Goal: Transaction & Acquisition: Download file/media

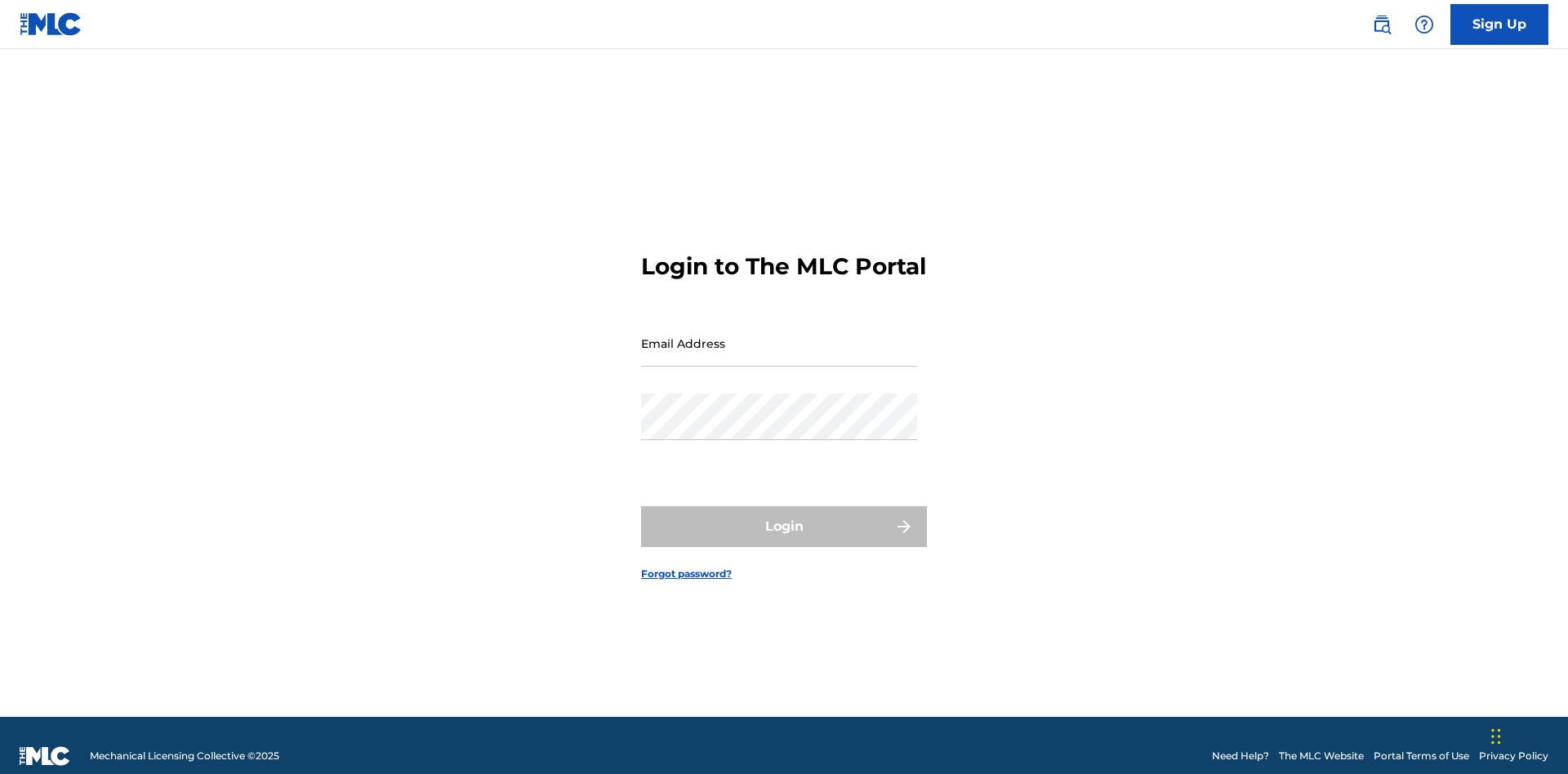
scroll to position [21, 0]
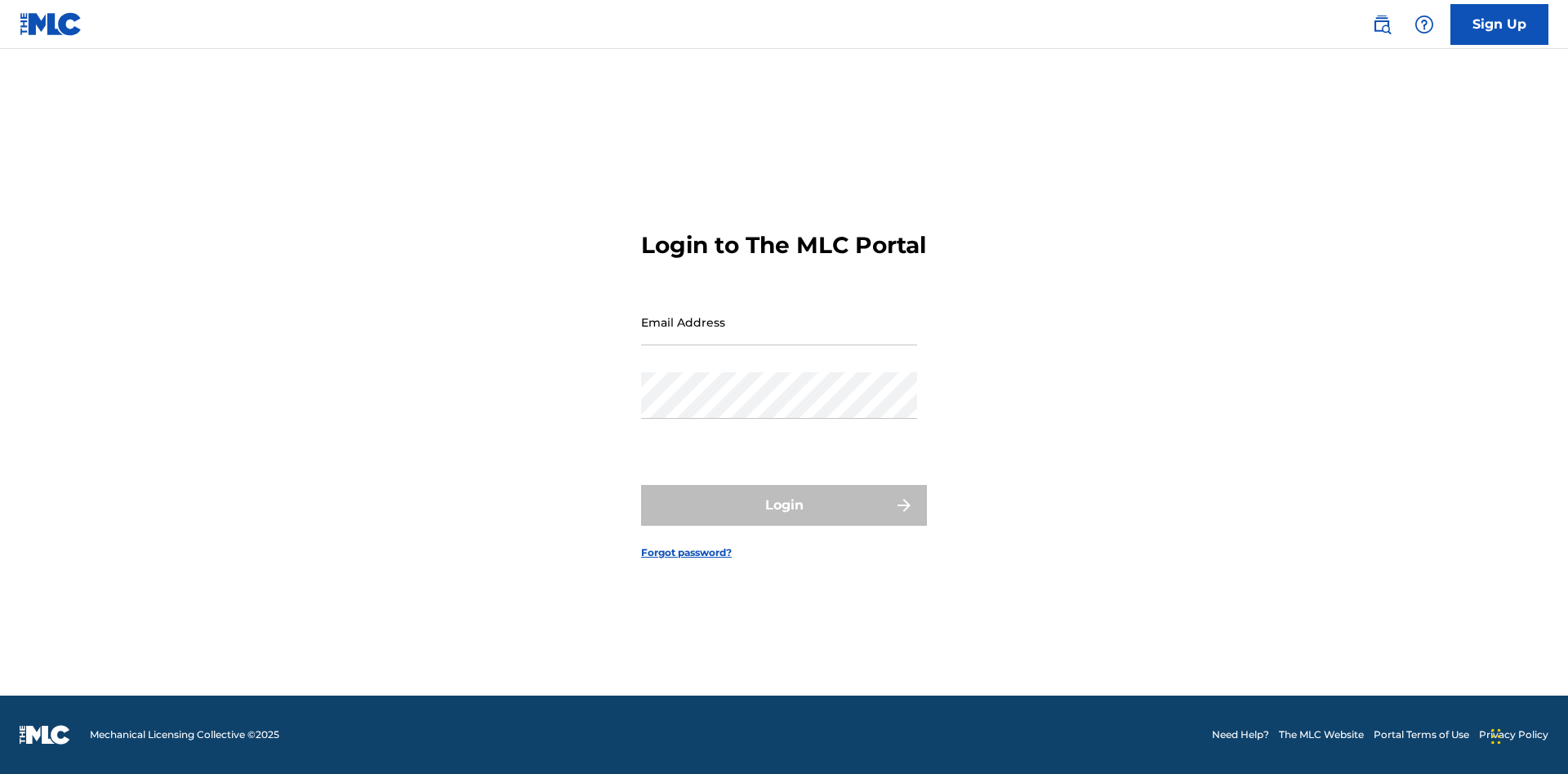
click at [779, 336] on input "Email Address" at bounding box center [778, 322] width 276 height 46
type input "[EMAIL_ADDRESS][DOMAIN_NAME]"
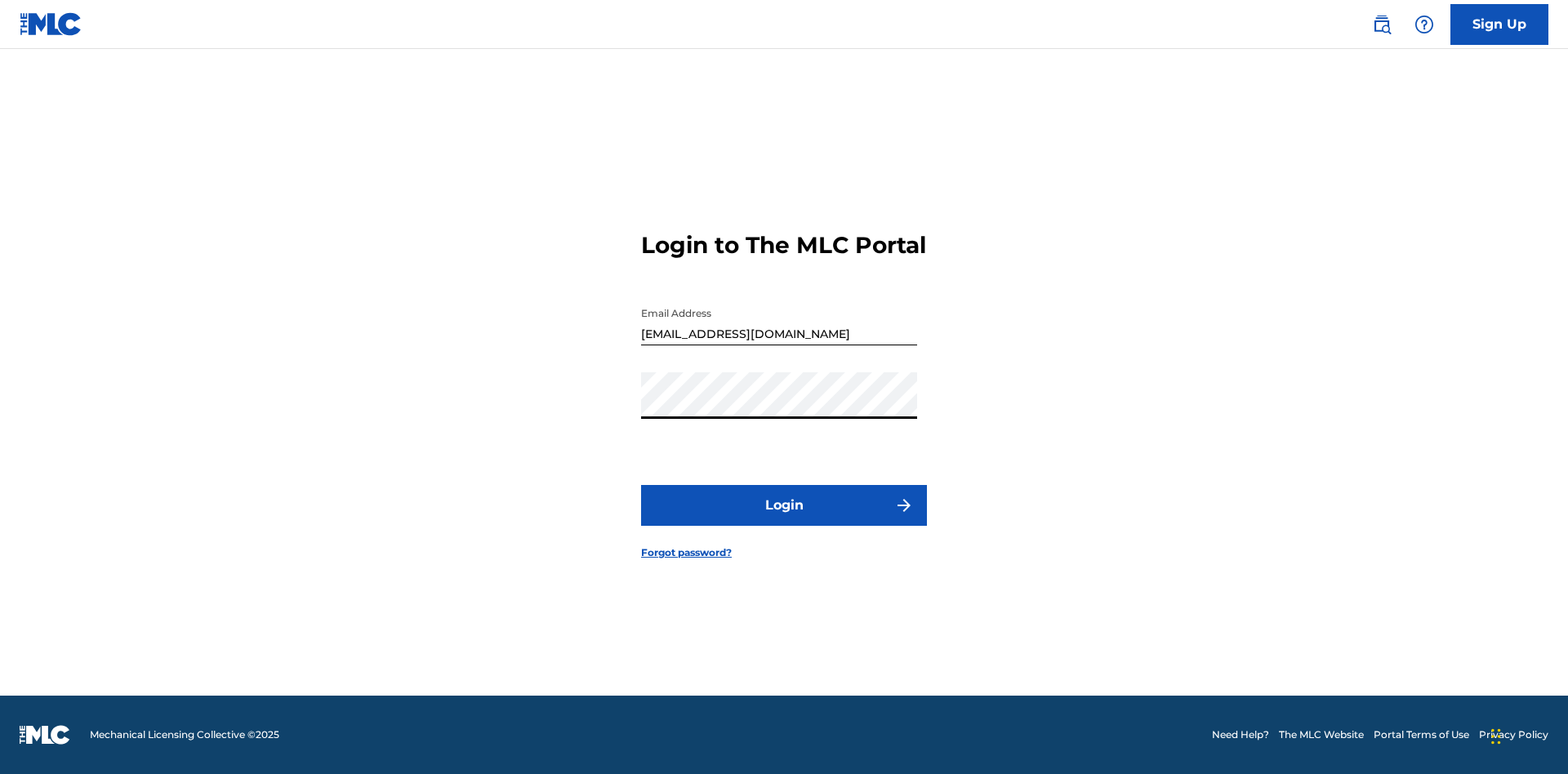
click at [784, 519] on button "Login" at bounding box center [784, 505] width 286 height 41
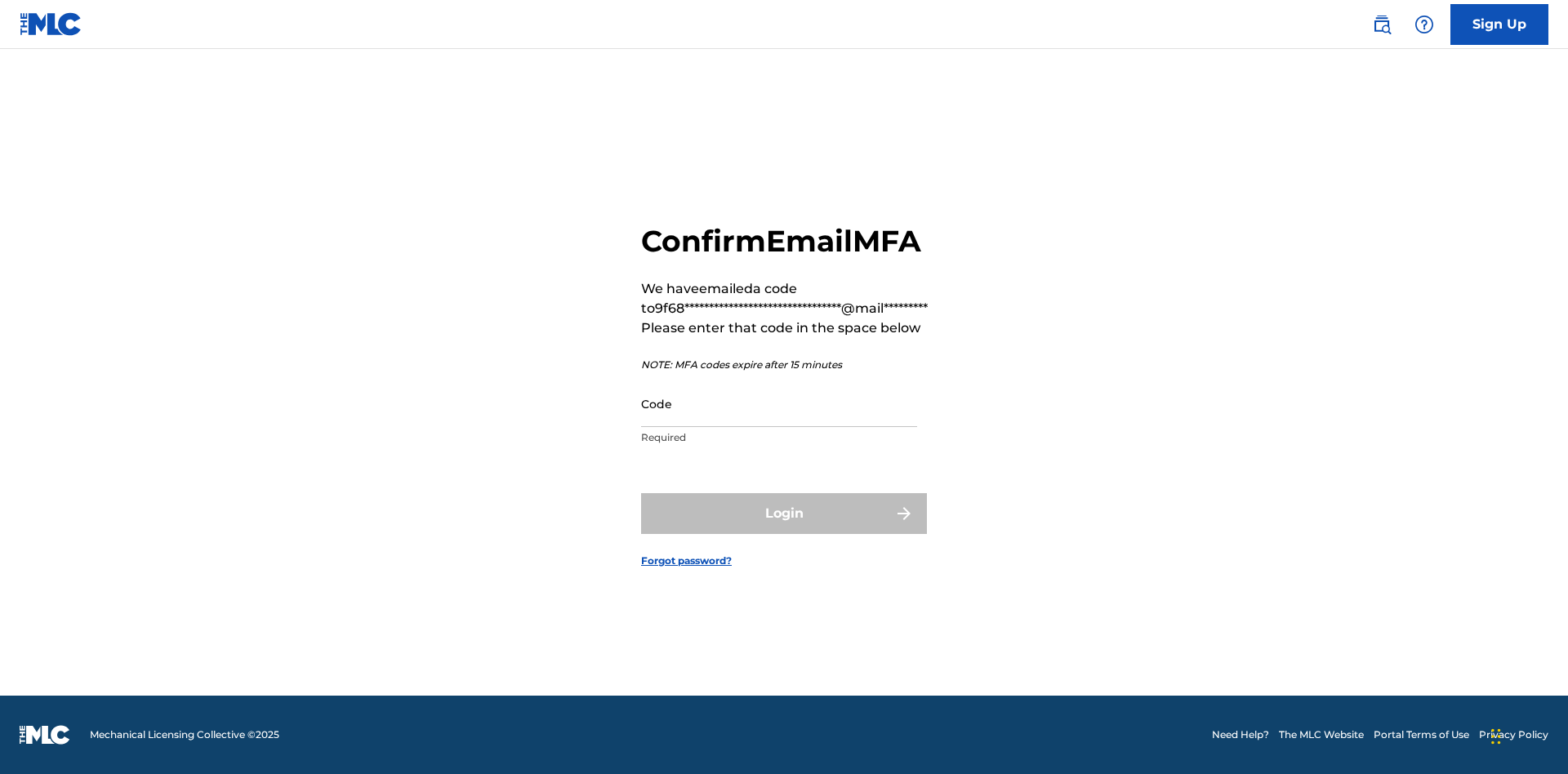
click at [779, 404] on input "Code" at bounding box center [778, 404] width 276 height 46
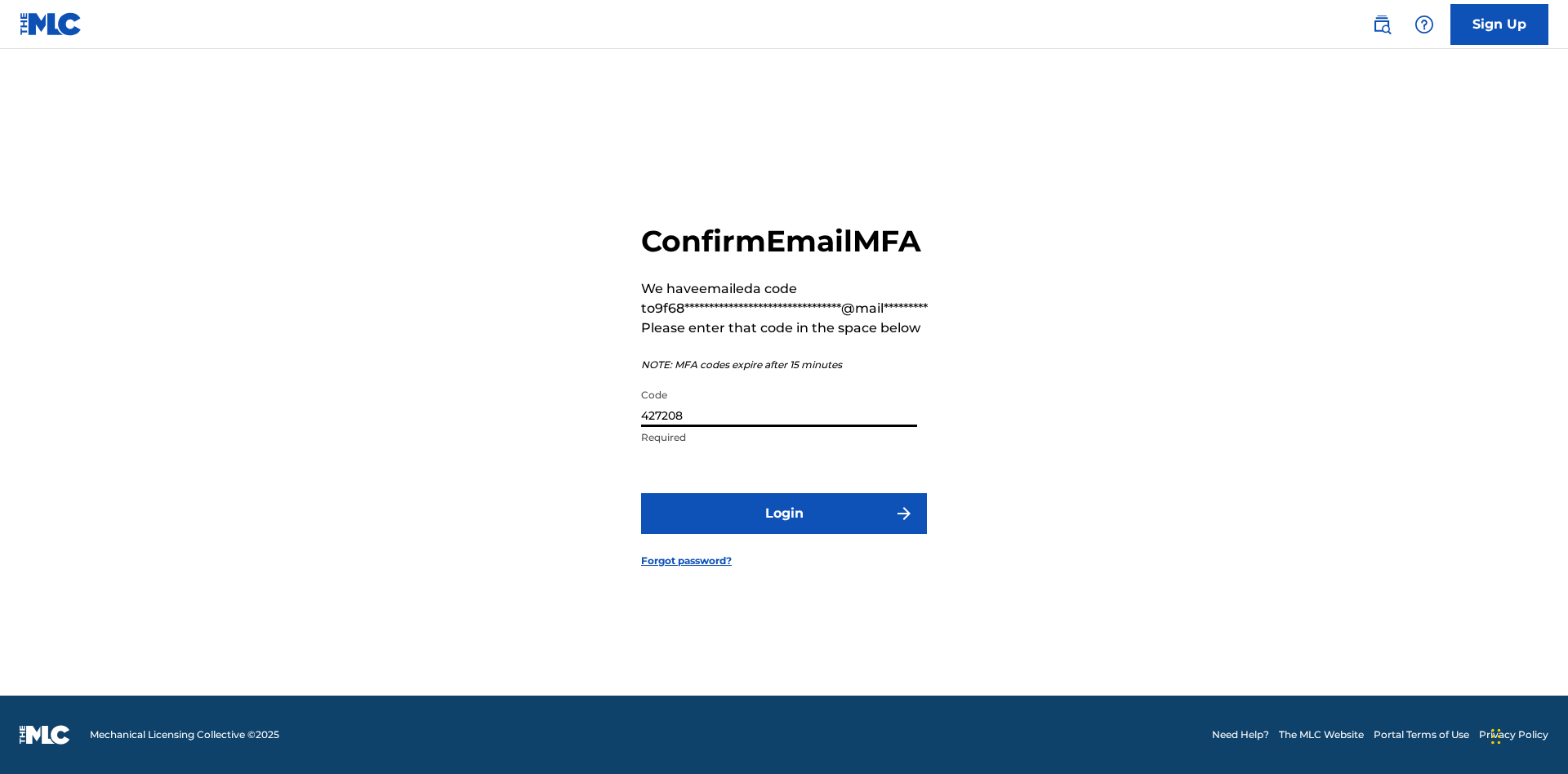
type input "427208"
click at [784, 513] on button "Login" at bounding box center [784, 513] width 286 height 41
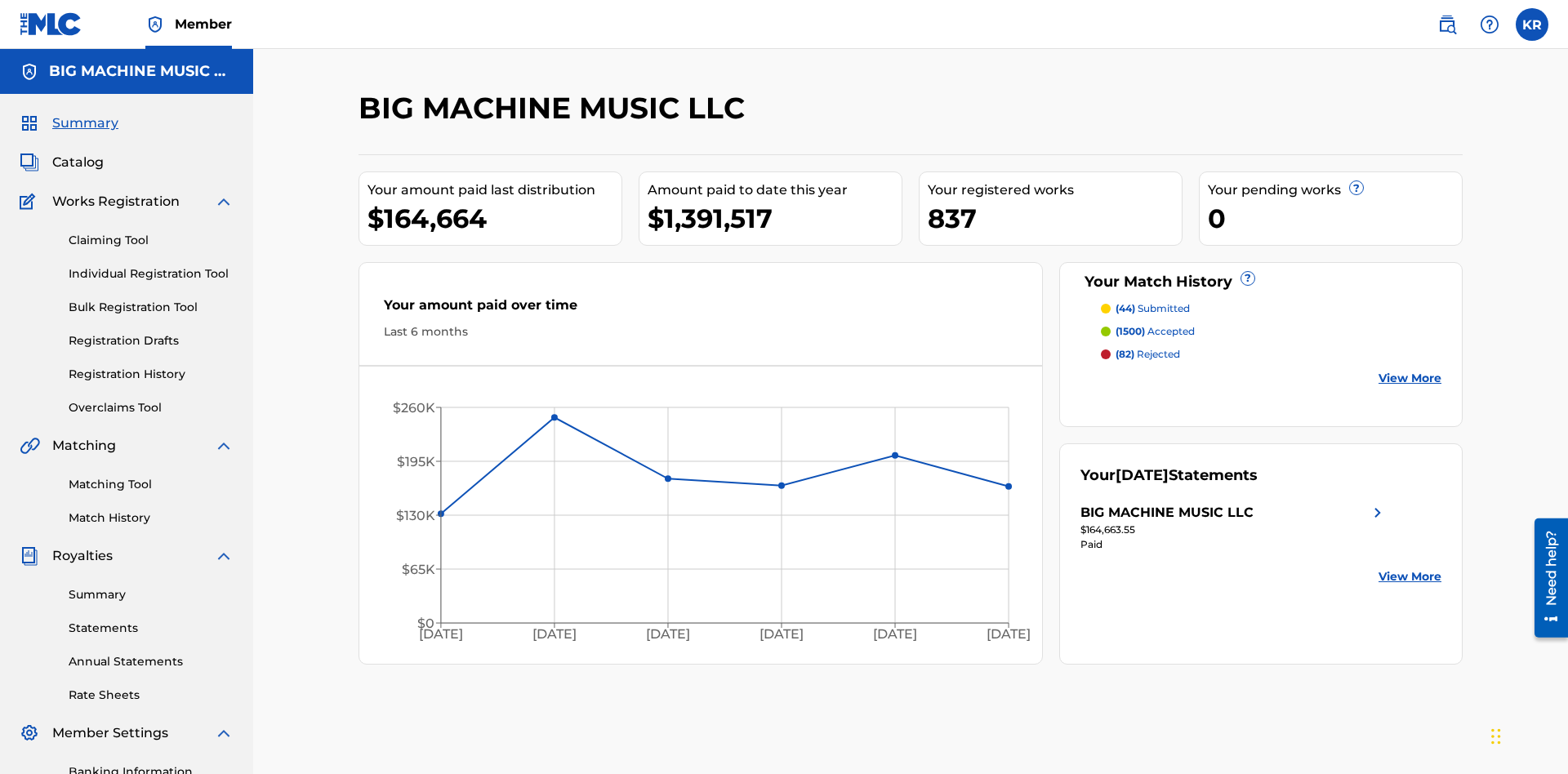
scroll to position [239, 0]
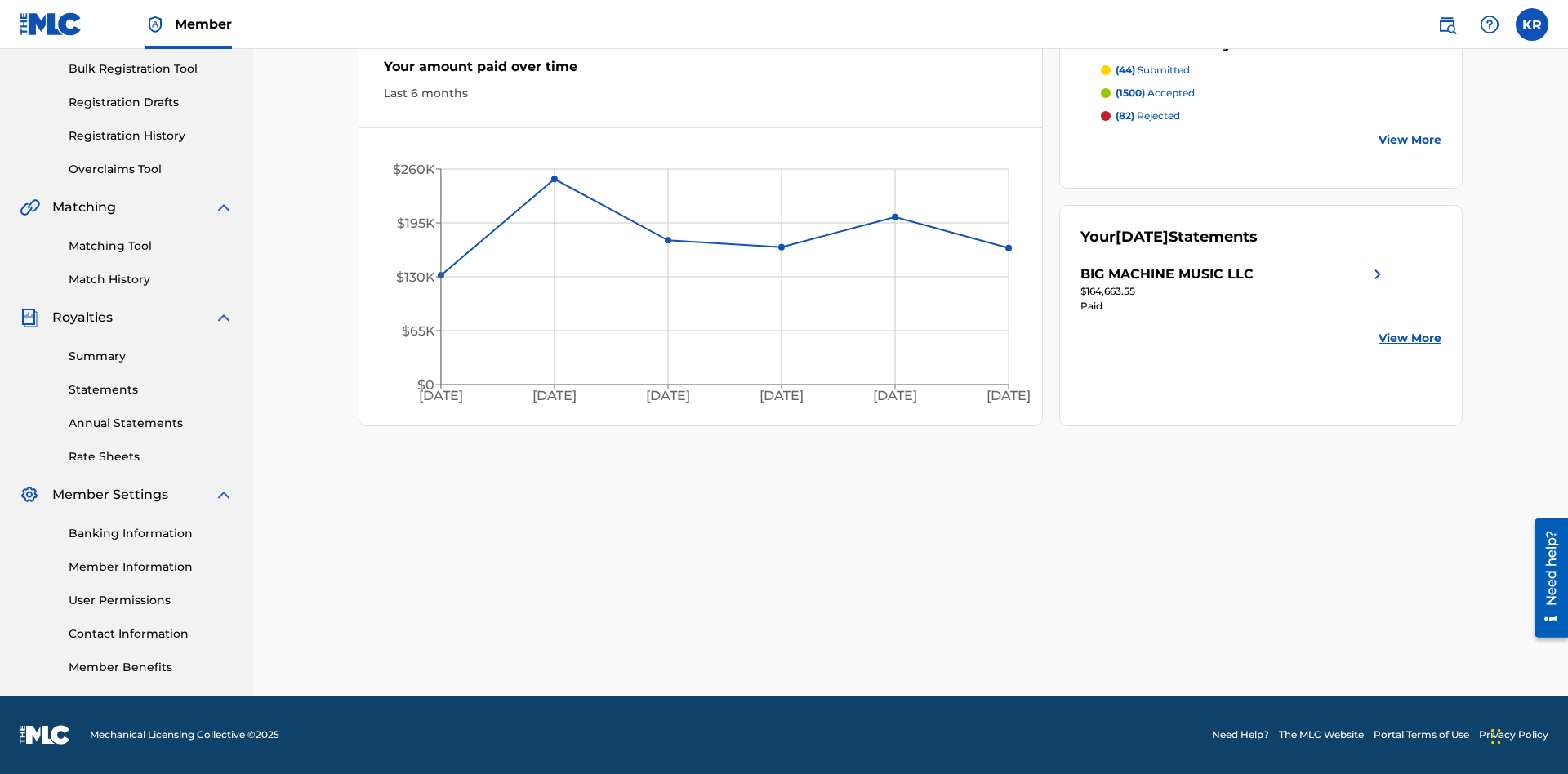
click at [151, 390] on link "Statements" at bounding box center [151, 390] width 165 height 17
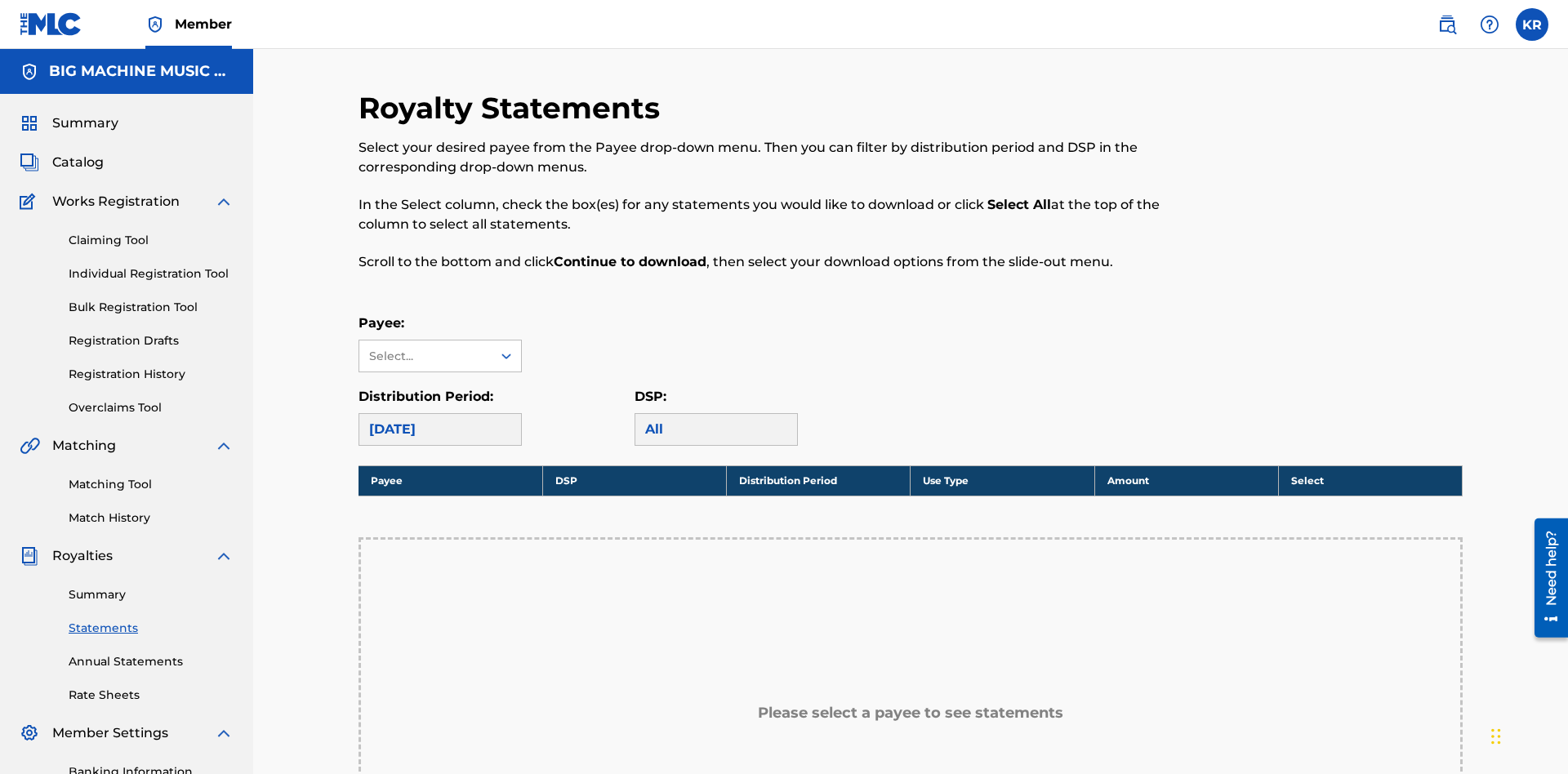
scroll to position [242, 0]
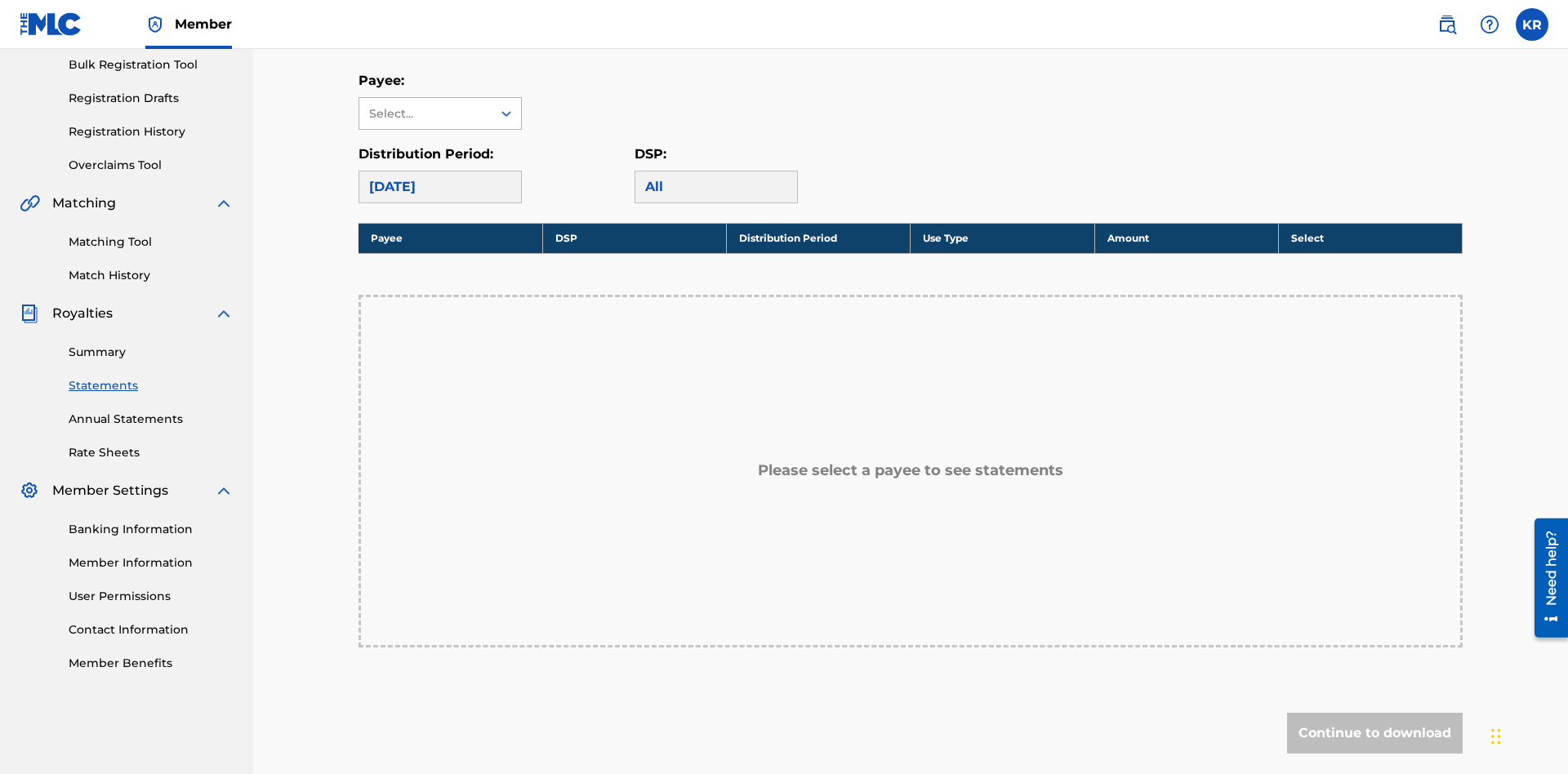
click at [425, 113] on div "Select..." at bounding box center [424, 114] width 111 height 17
click at [440, 160] on div "BIG MACHINE MUSIC LLC" at bounding box center [439, 160] width 161 height 60
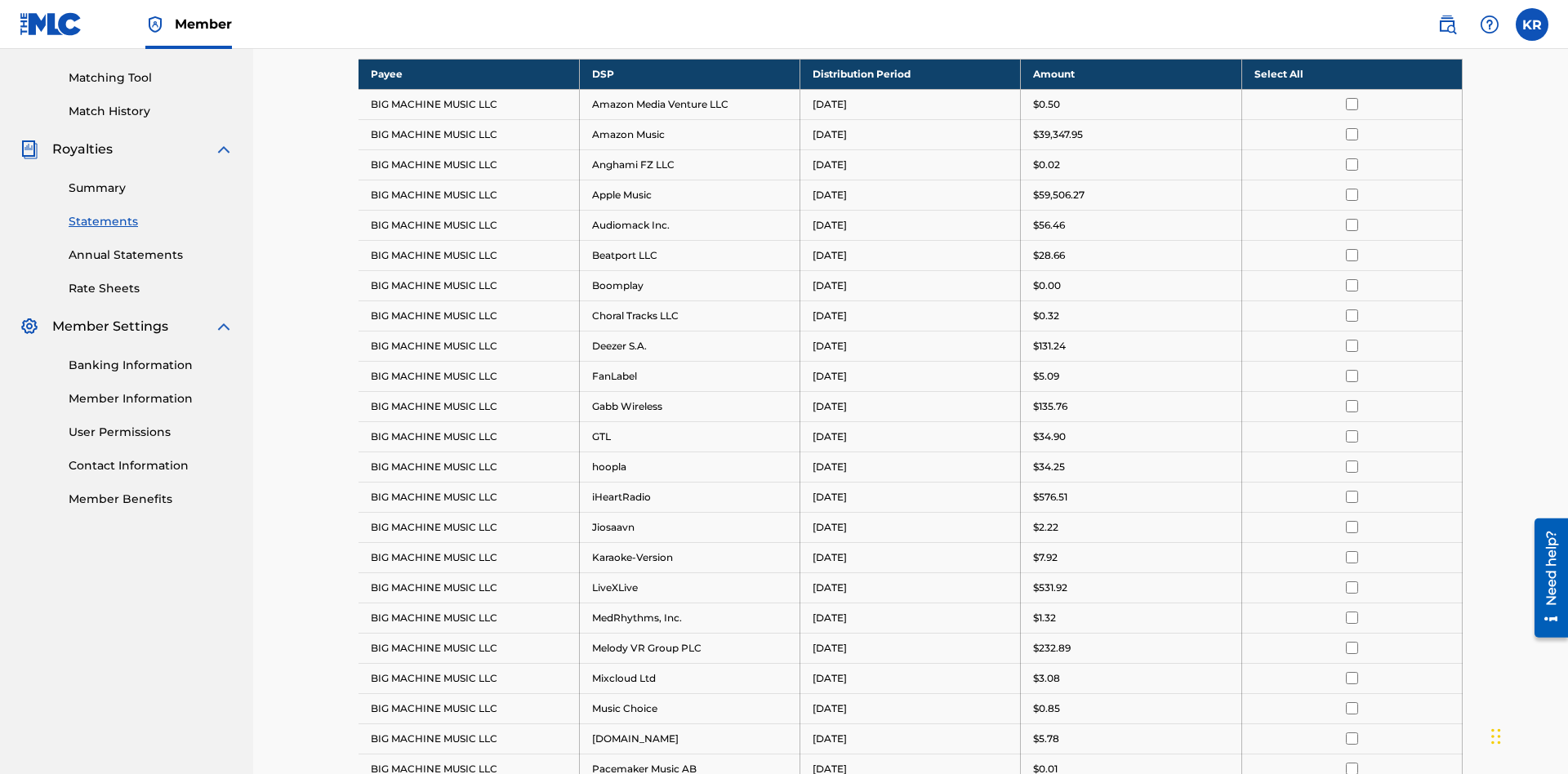
scroll to position [316, 0]
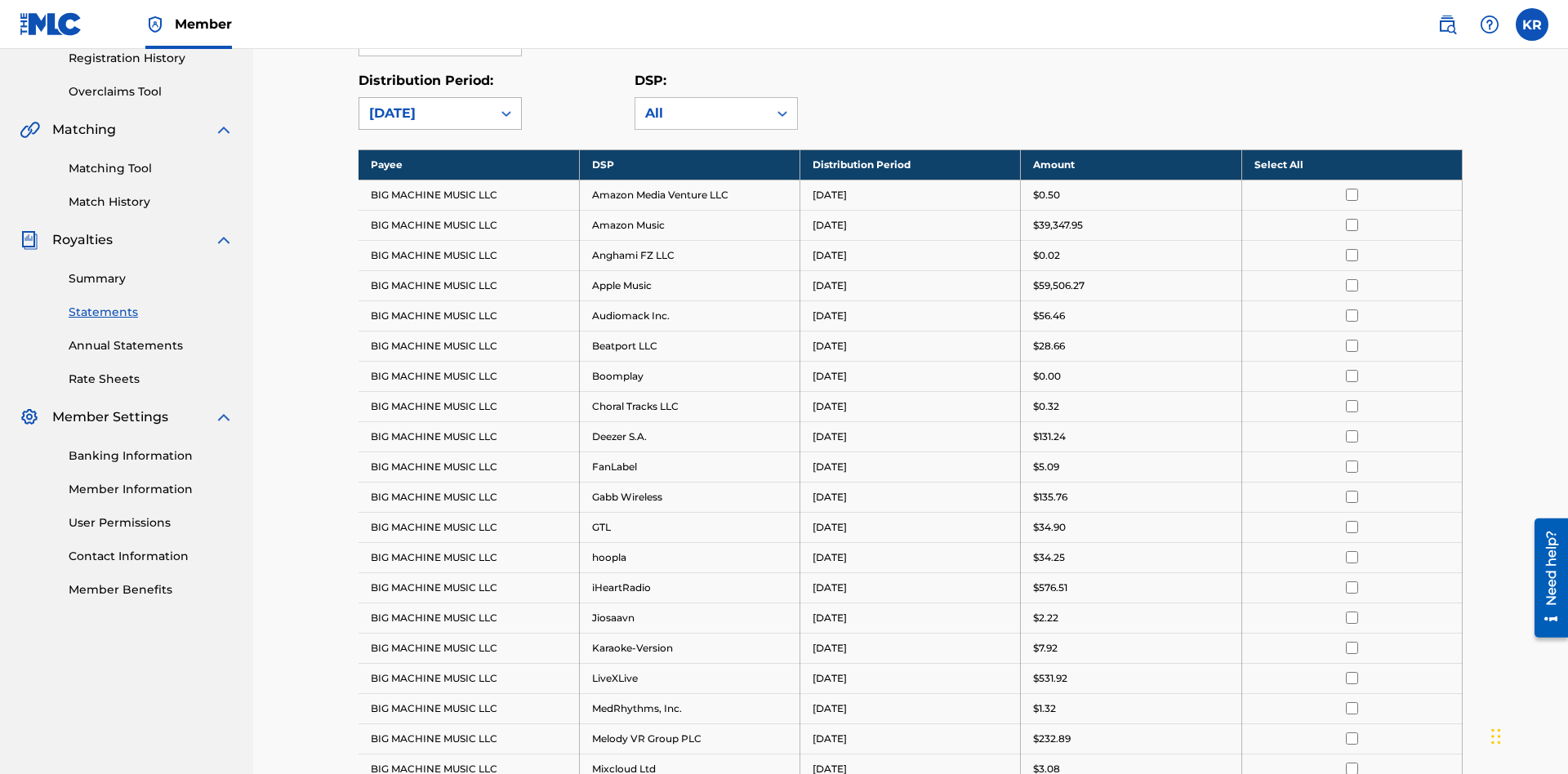
click at [425, 113] on div "[DATE]" at bounding box center [424, 113] width 112 height 19
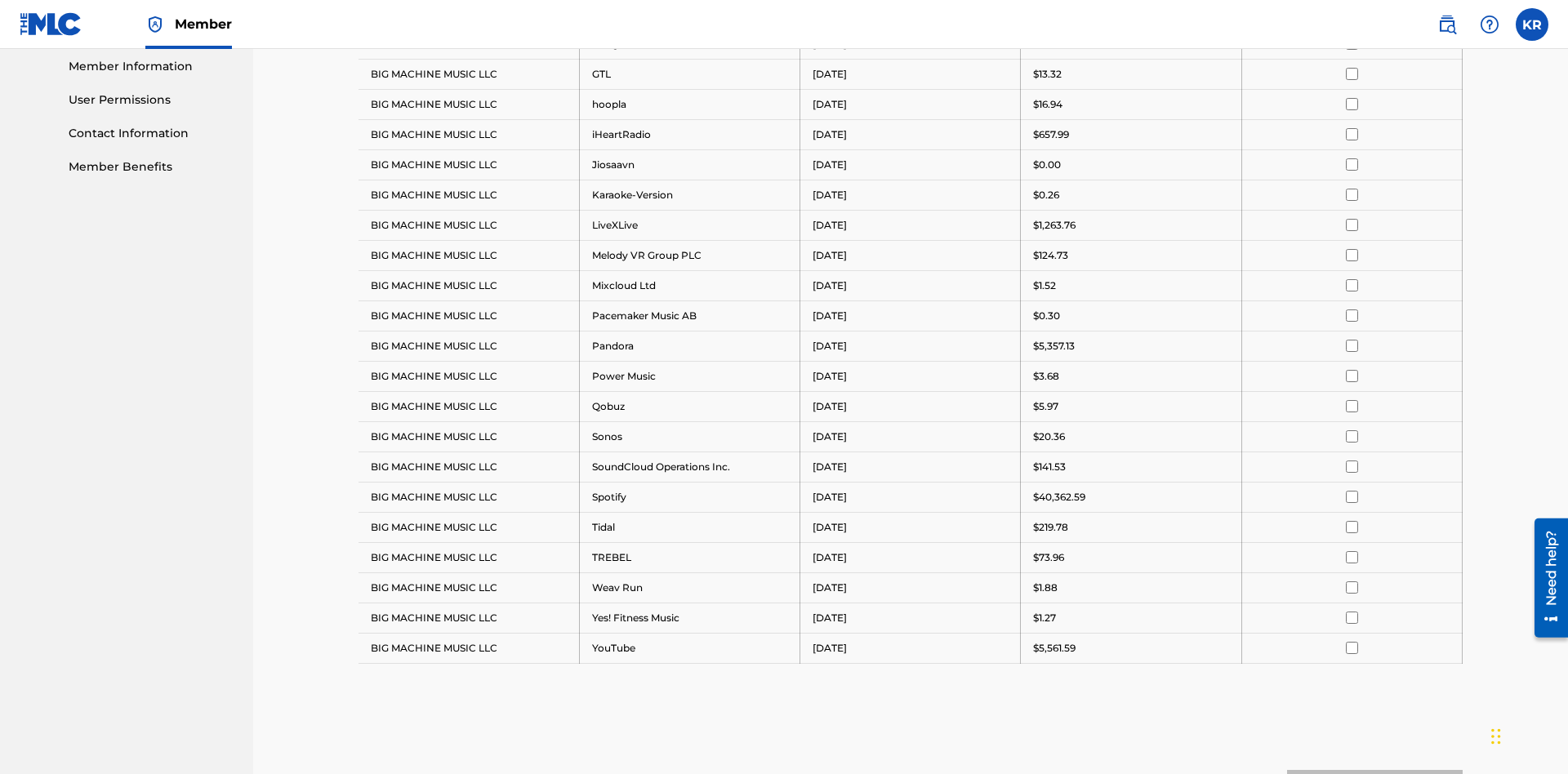
click at [1351, 104] on input "checkbox" at bounding box center [1352, 104] width 12 height 12
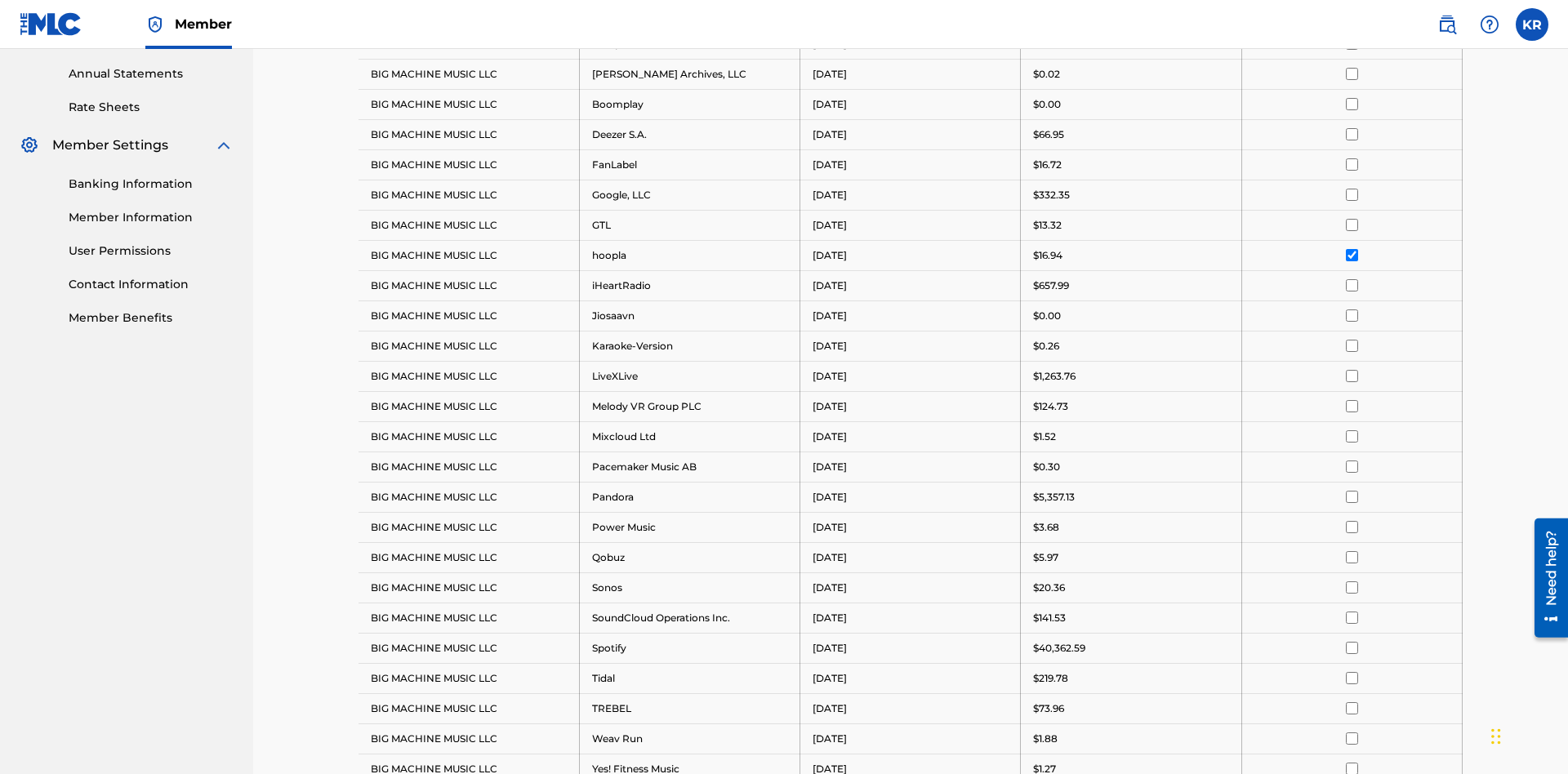
click at [1351, 104] on input "checkbox" at bounding box center [1352, 104] width 12 height 12
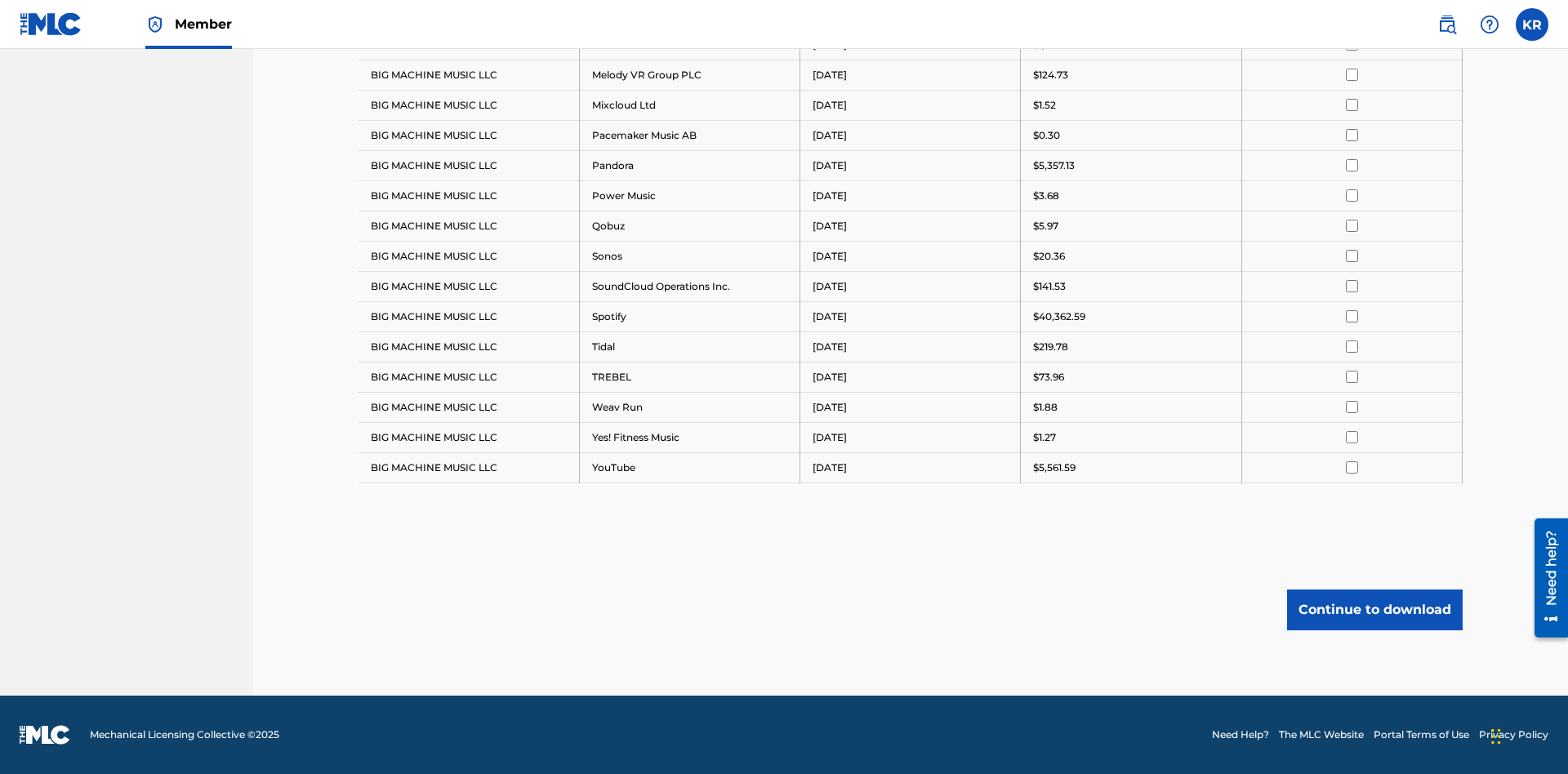
click at [1375, 609] on button "Continue to download" at bounding box center [1374, 609] width 175 height 41
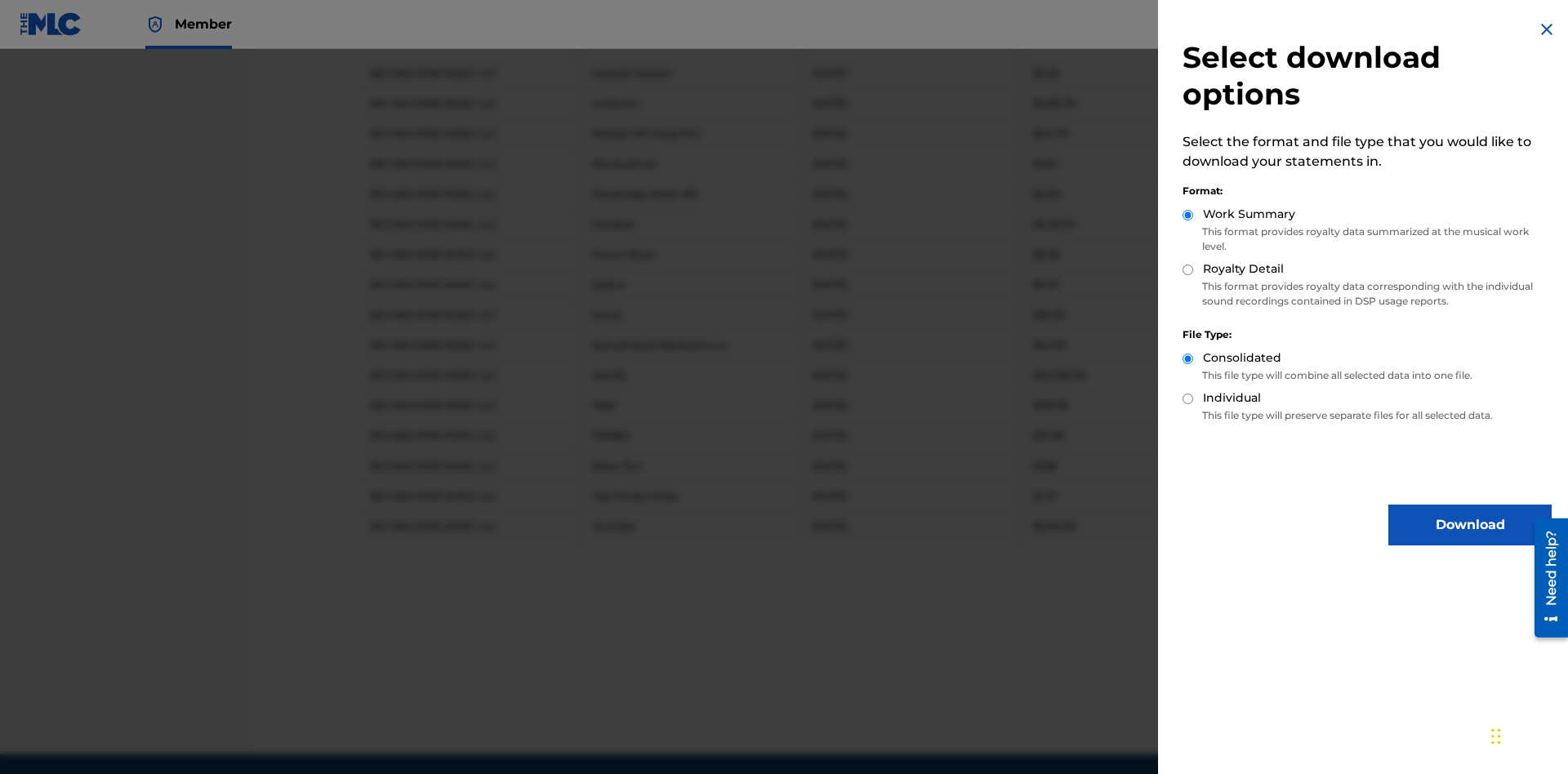
scroll to position [920, 0]
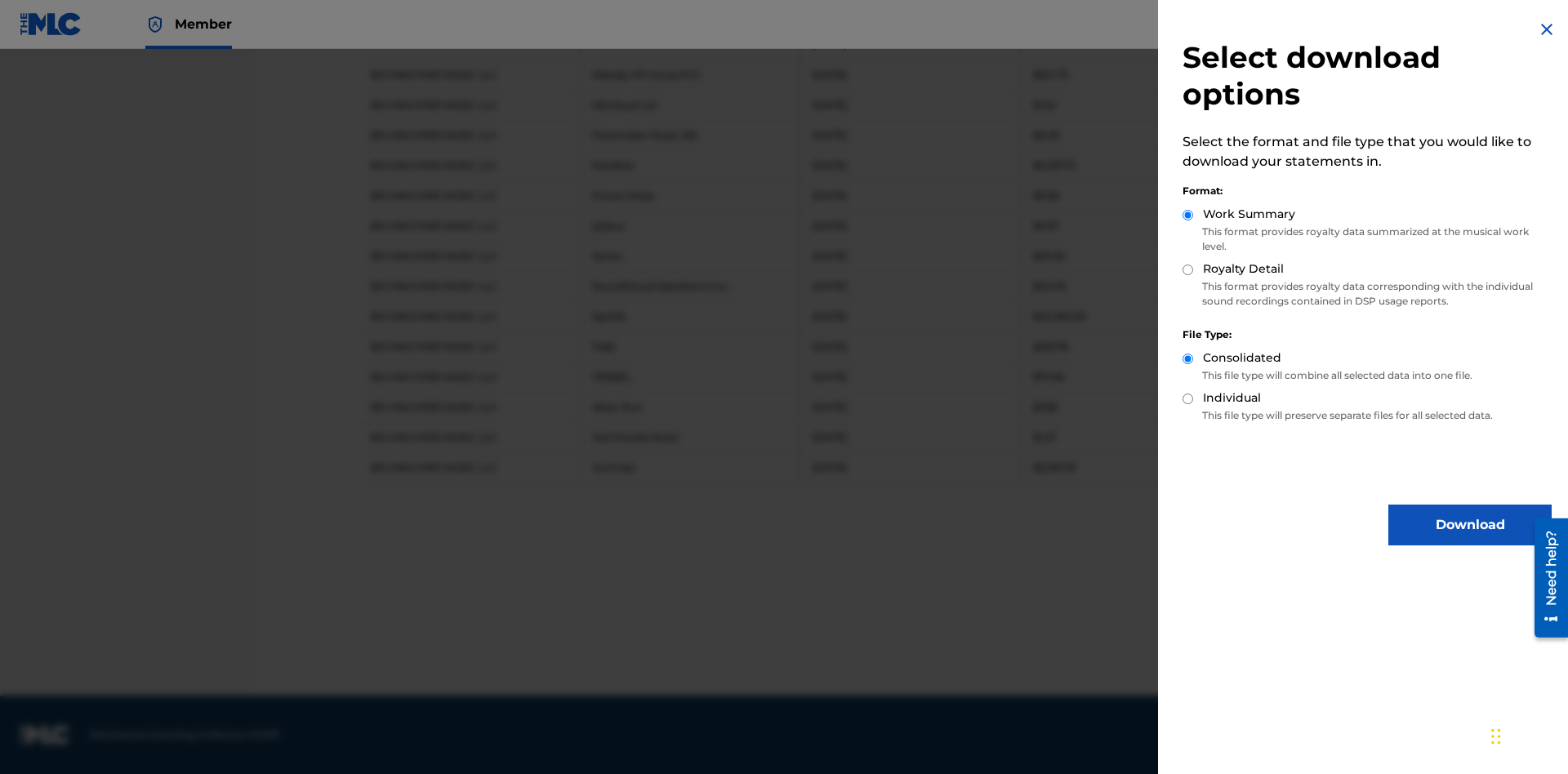
click at [1470, 525] on button "Download" at bounding box center [1469, 525] width 163 height 41
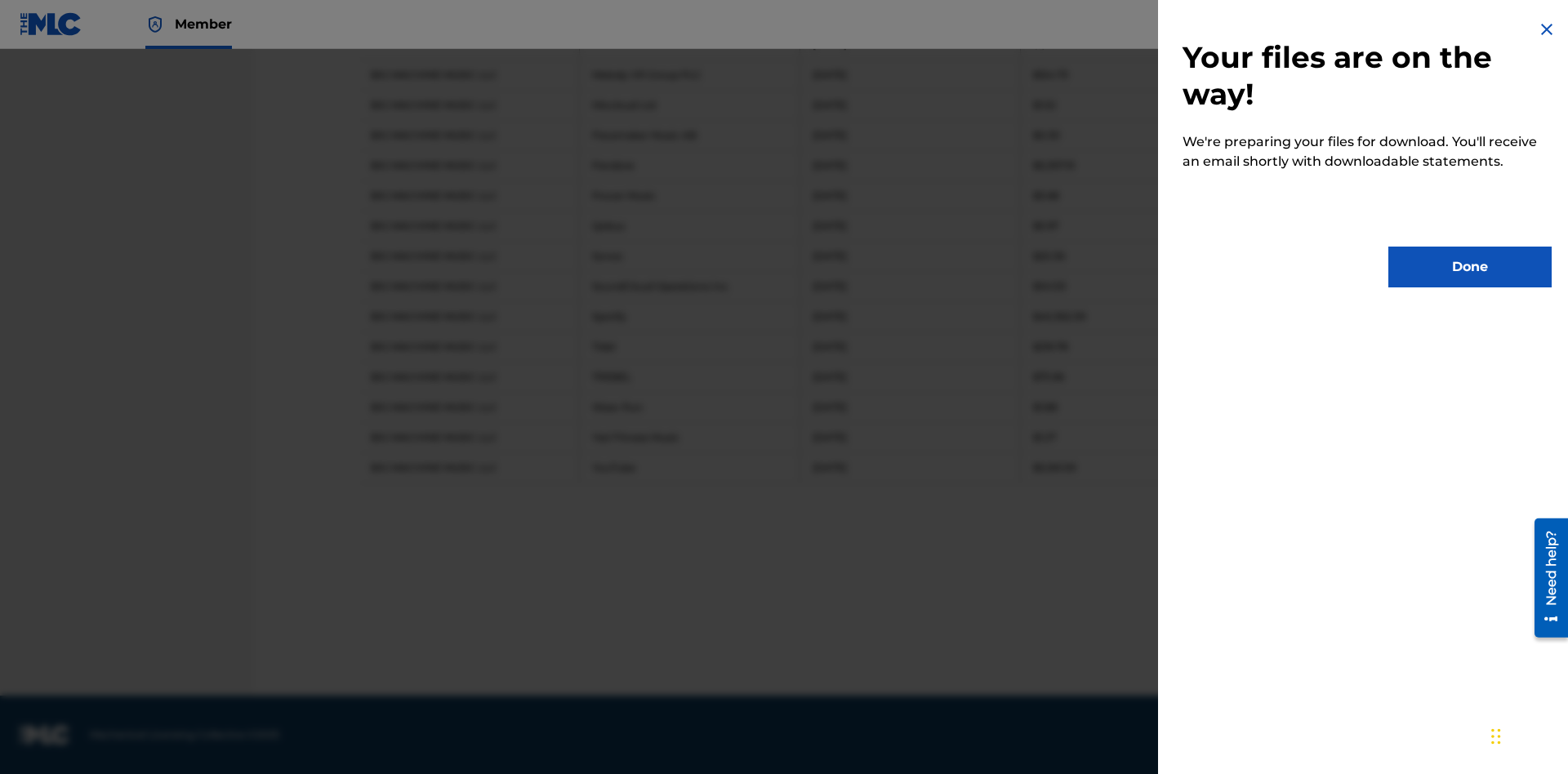
click at [1470, 267] on button "Done" at bounding box center [1469, 267] width 163 height 41
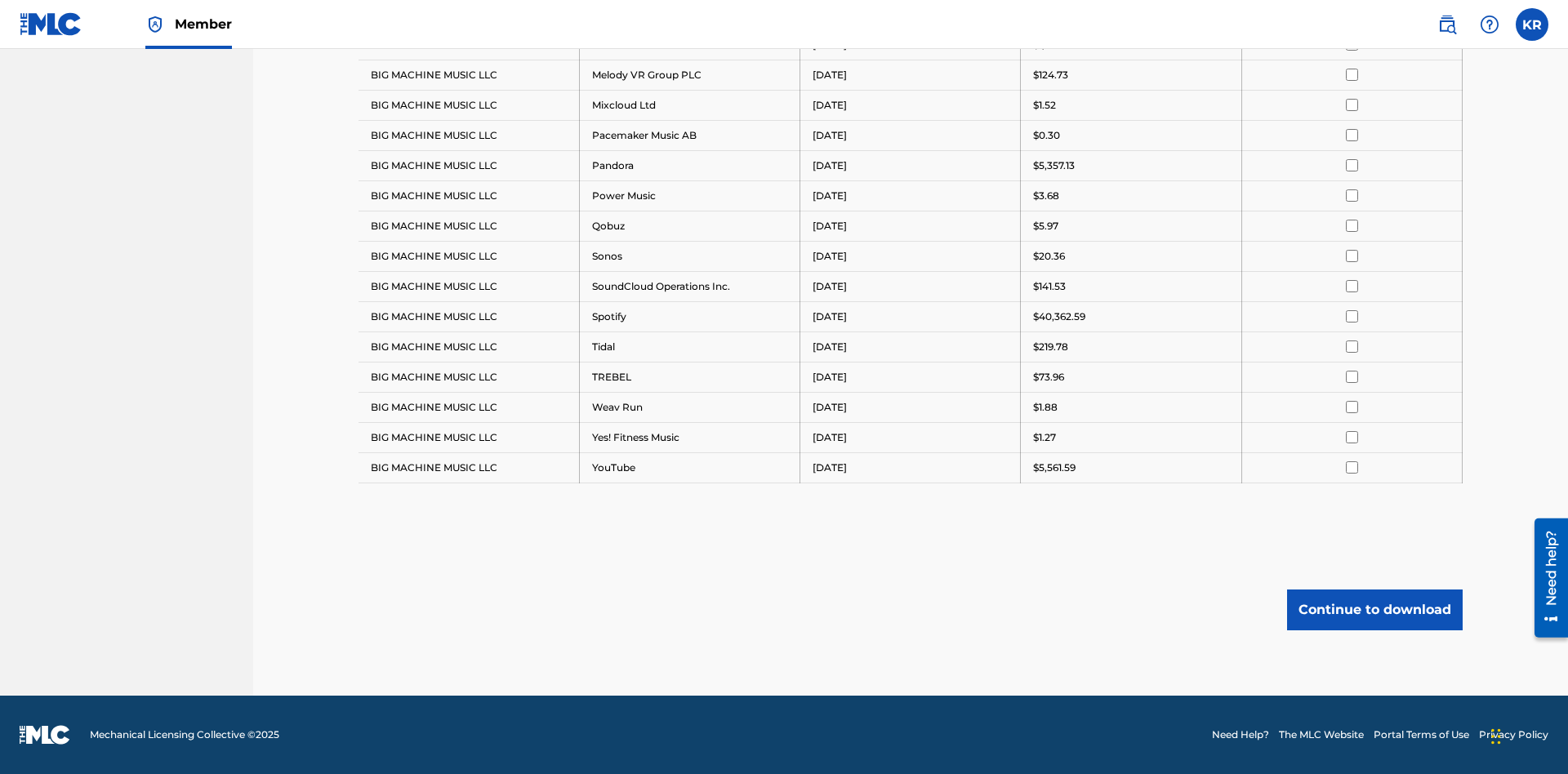
click at [1375, 609] on button "Continue to download" at bounding box center [1374, 609] width 175 height 41
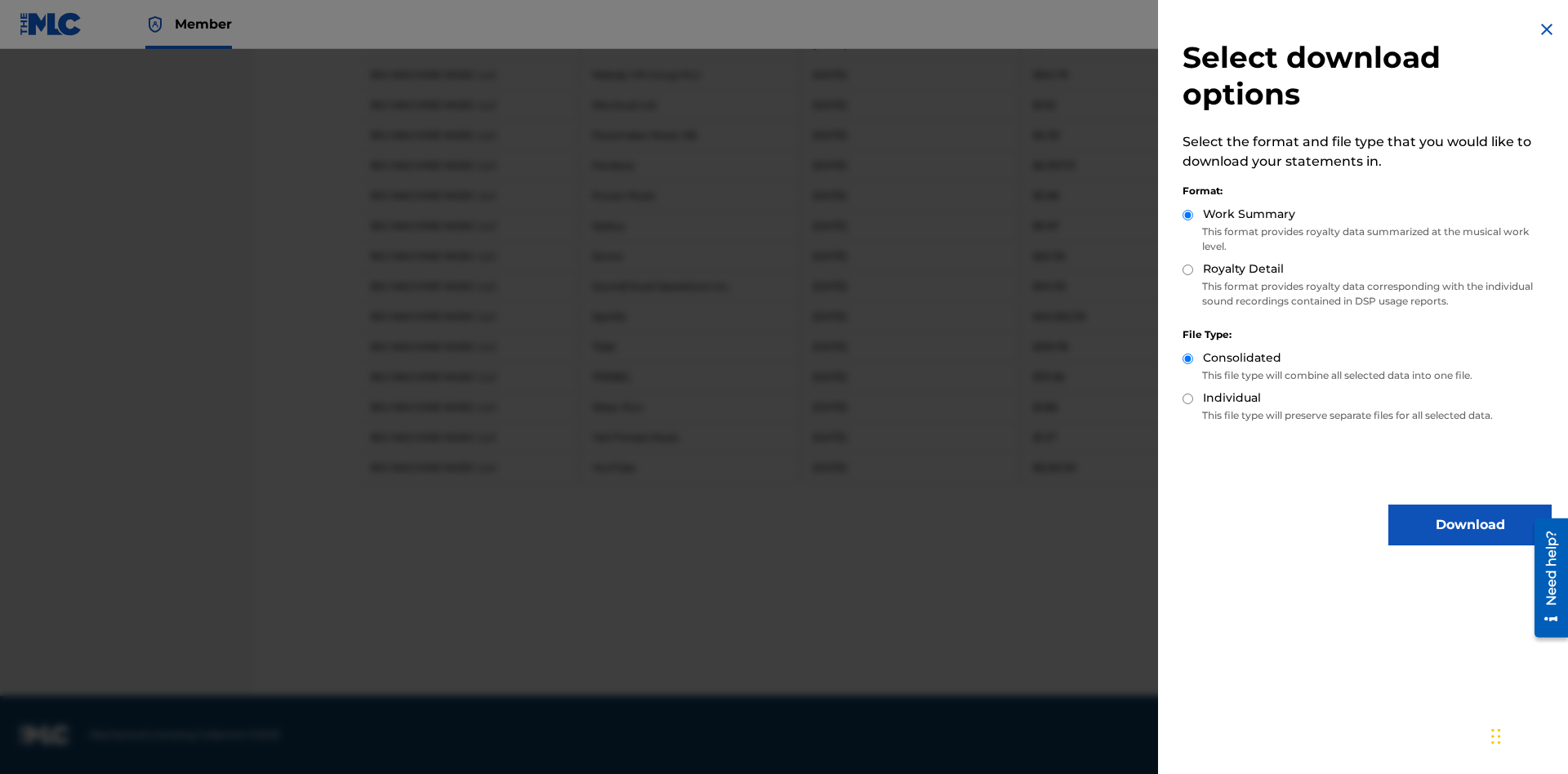
click at [1188, 269] on input "Royalty Detail" at bounding box center [1187, 270] width 10 height 10
radio input "true"
click at [1470, 525] on button "Download" at bounding box center [1469, 525] width 163 height 41
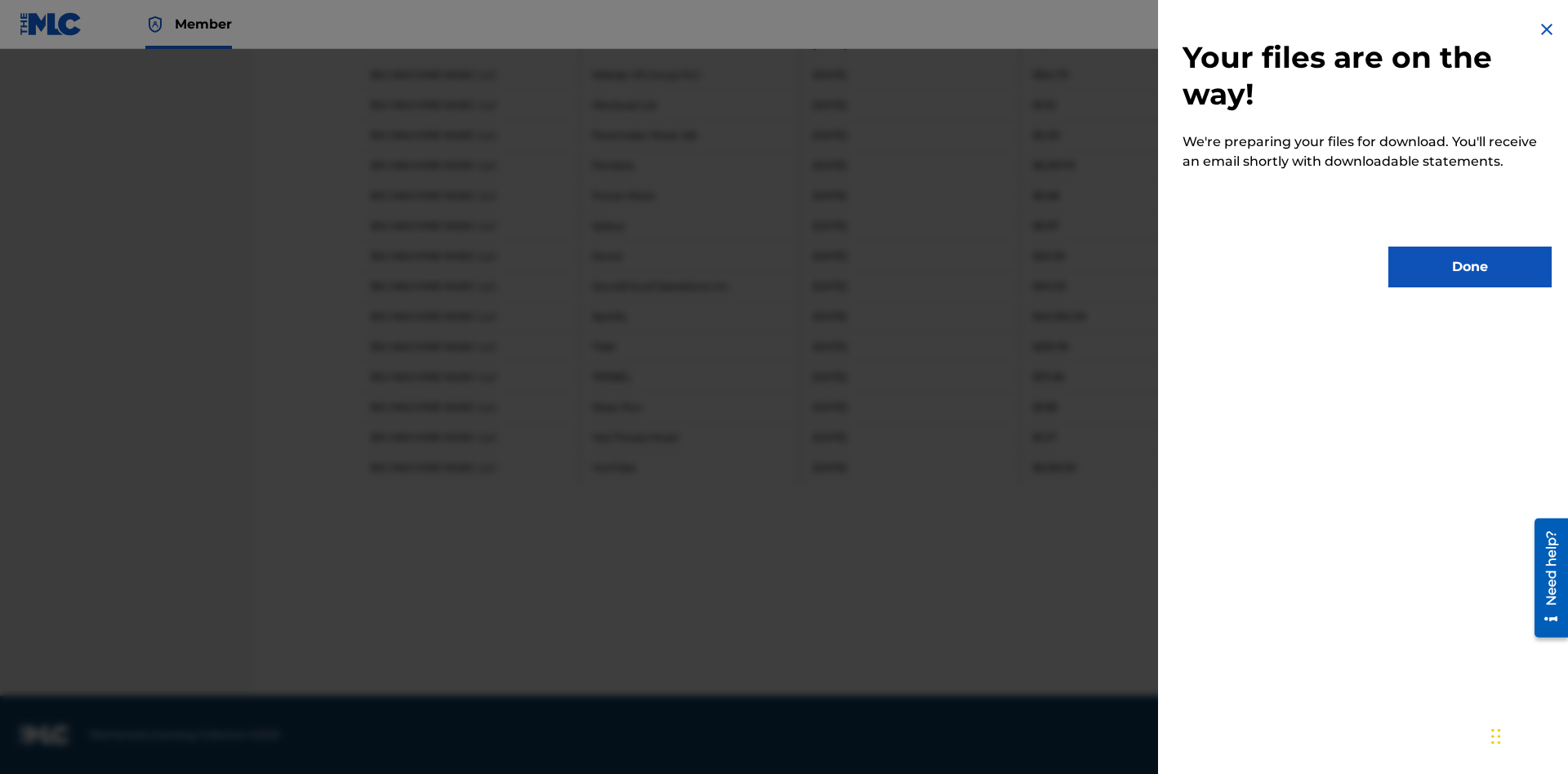
click at [1470, 267] on button "Done" at bounding box center [1469, 267] width 163 height 41
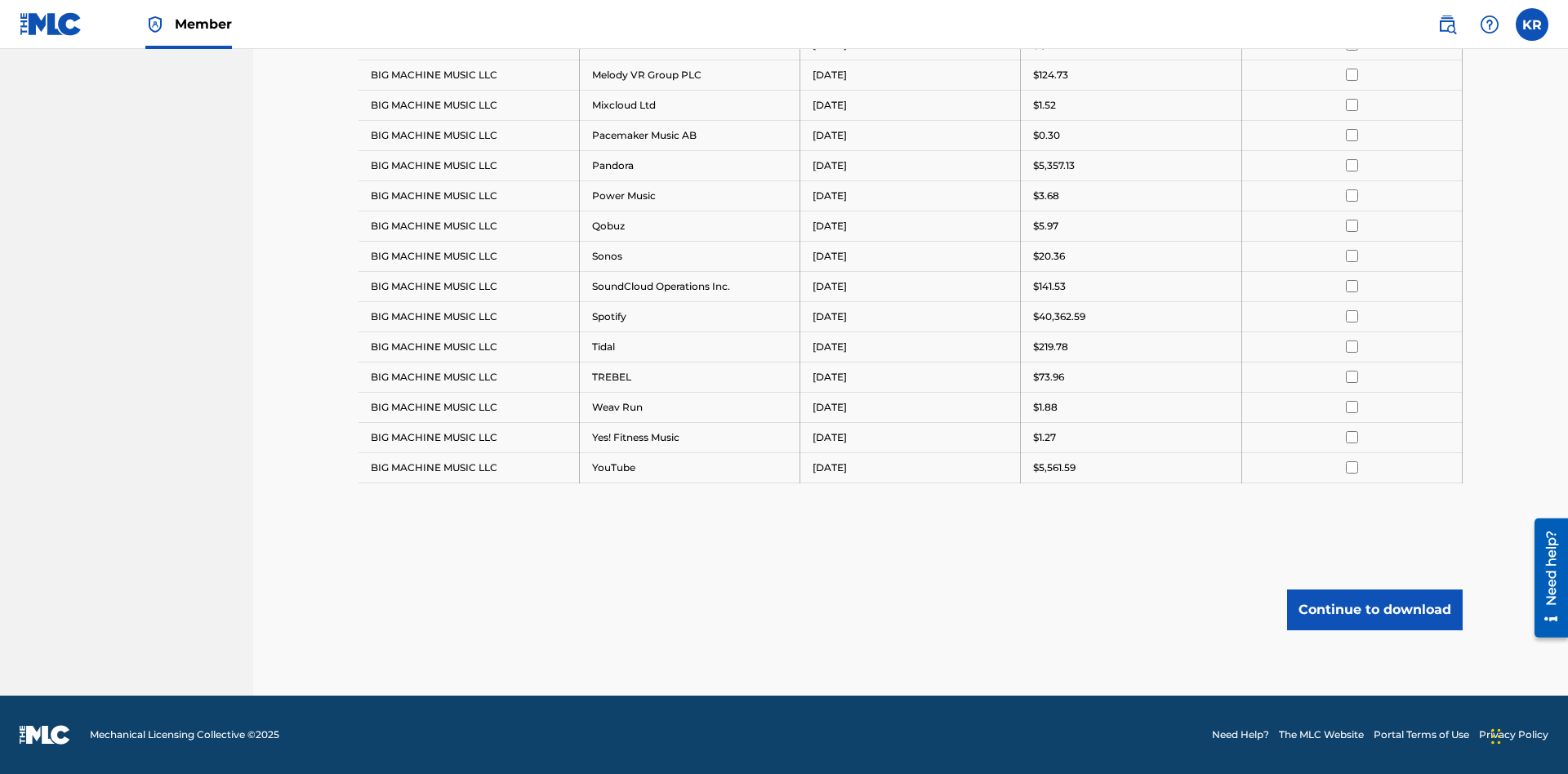
click at [1375, 609] on button "Continue to download" at bounding box center [1374, 609] width 175 height 41
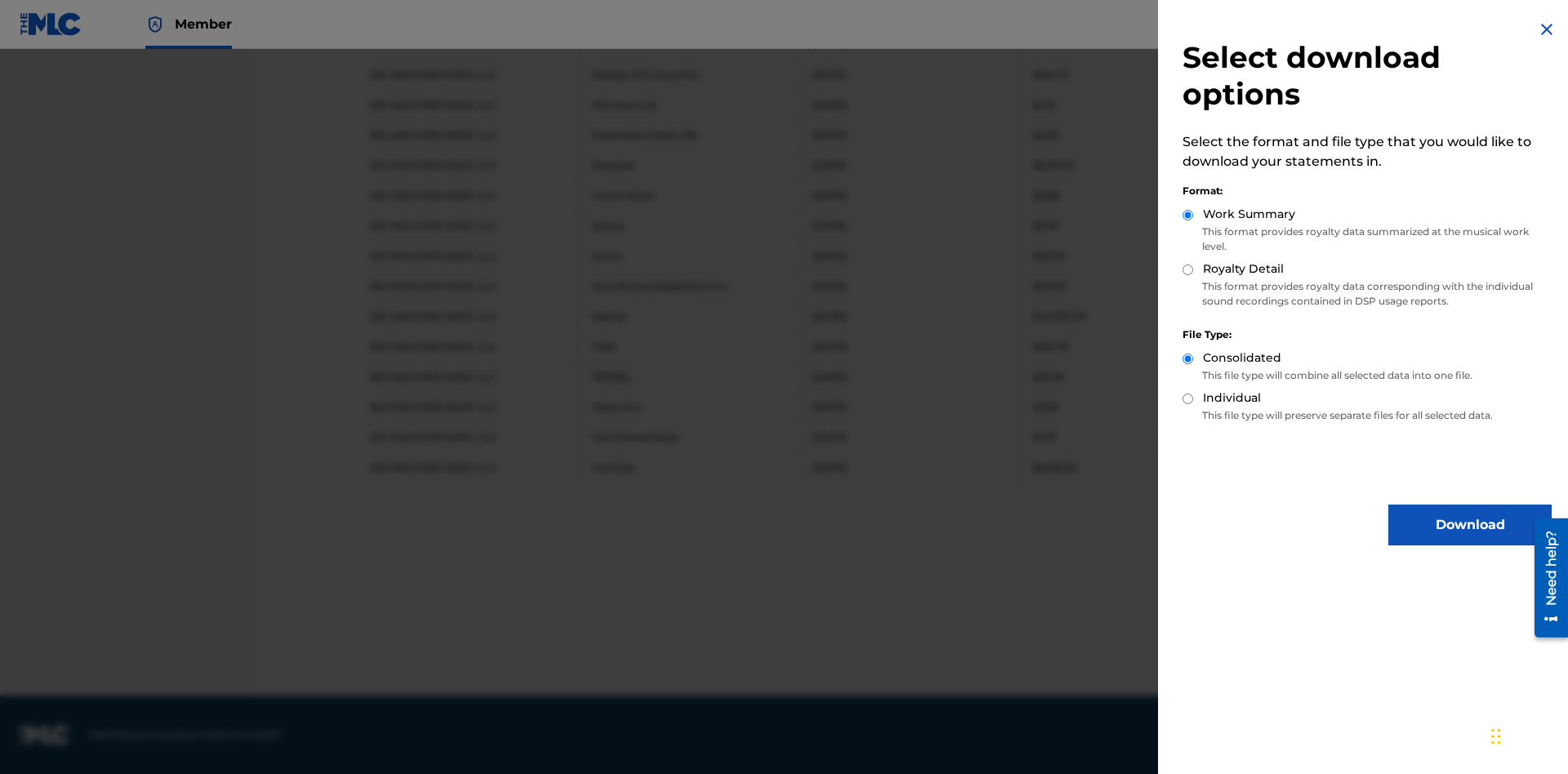
click at [1188, 398] on input "Individual" at bounding box center [1187, 399] width 10 height 10
radio input "true"
click at [1470, 525] on button "Download" at bounding box center [1469, 525] width 163 height 41
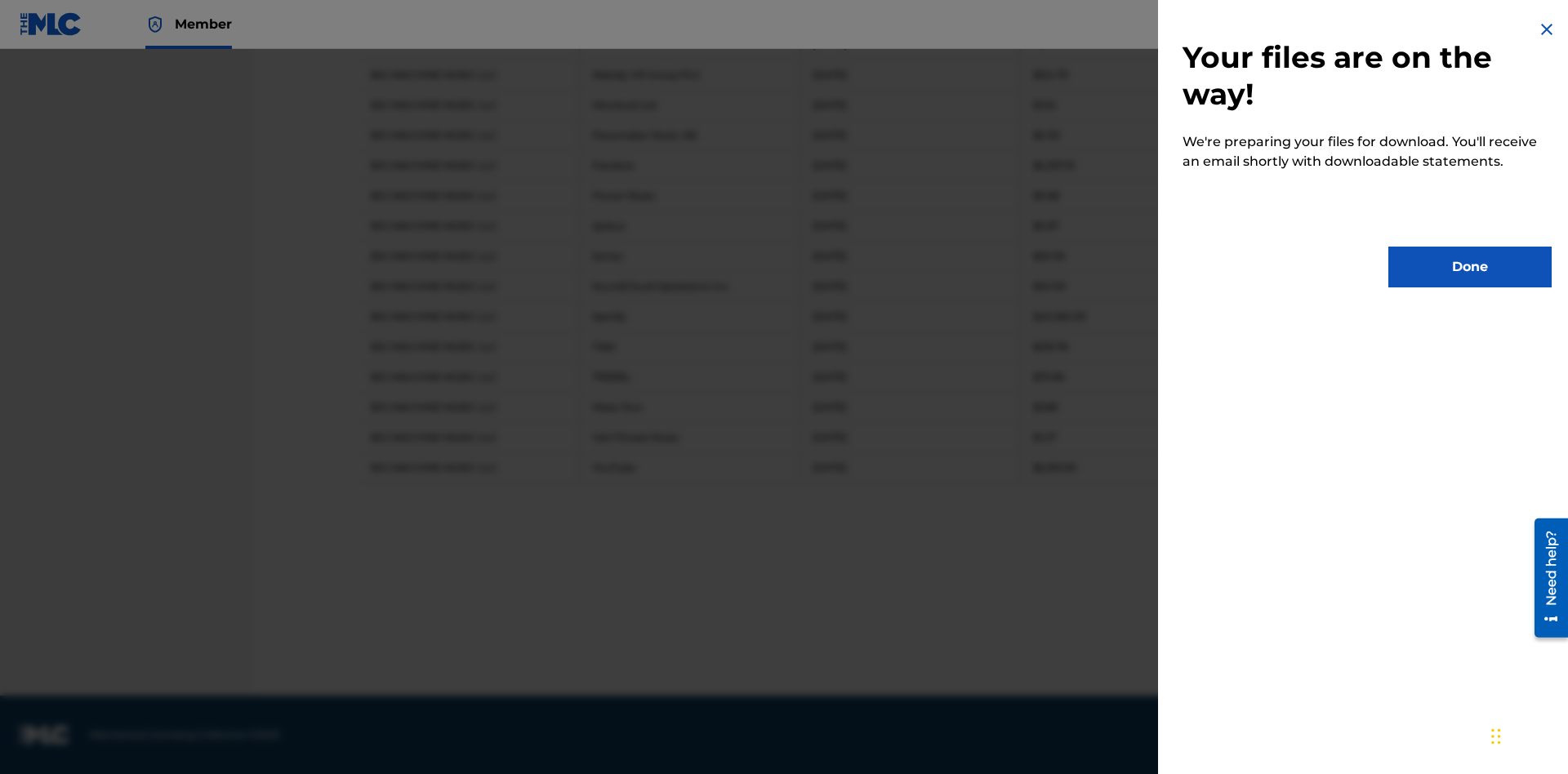
click at [1470, 267] on button "Done" at bounding box center [1469, 267] width 163 height 41
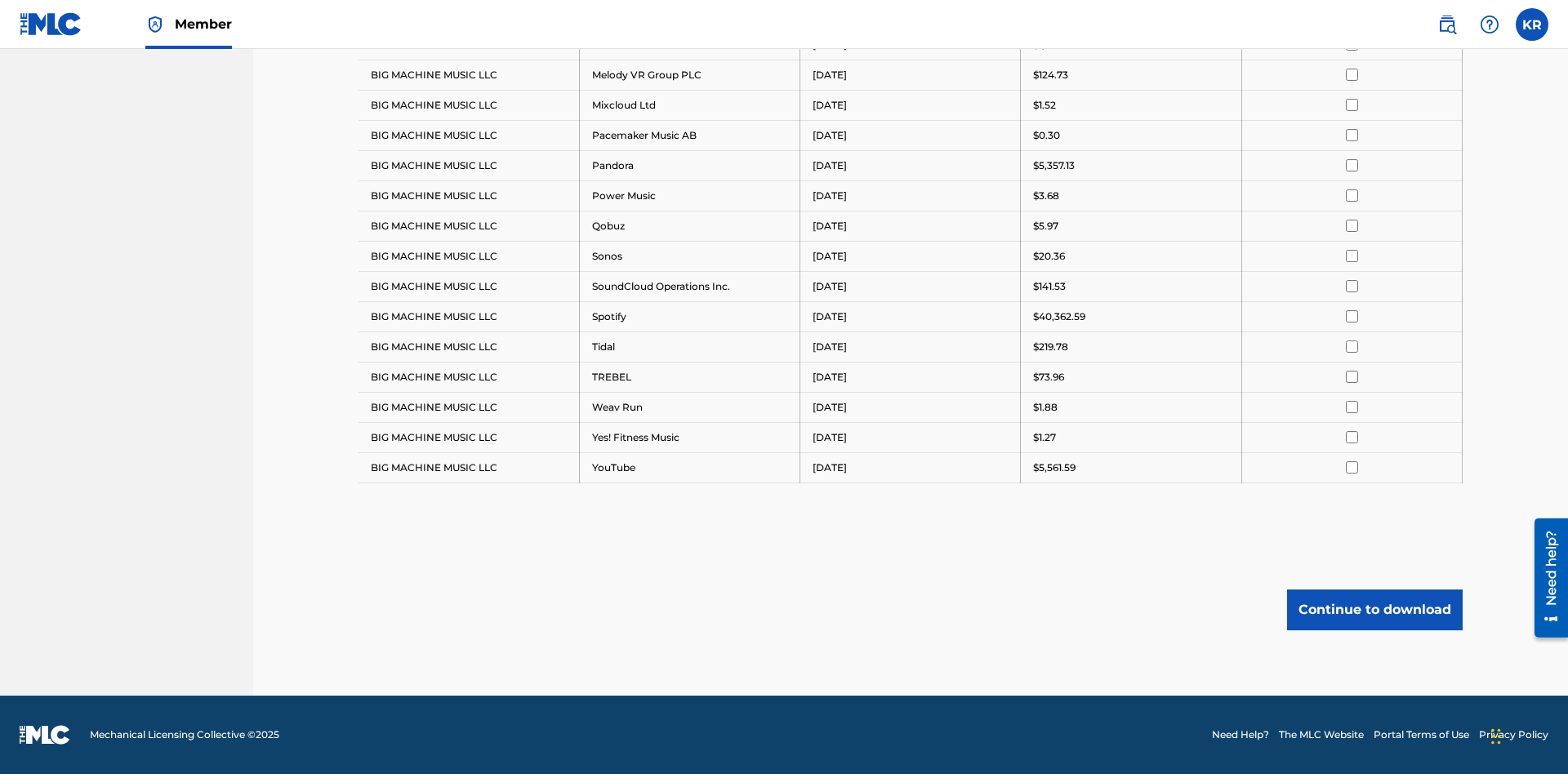
click at [1375, 609] on button "Continue to download" at bounding box center [1374, 609] width 175 height 41
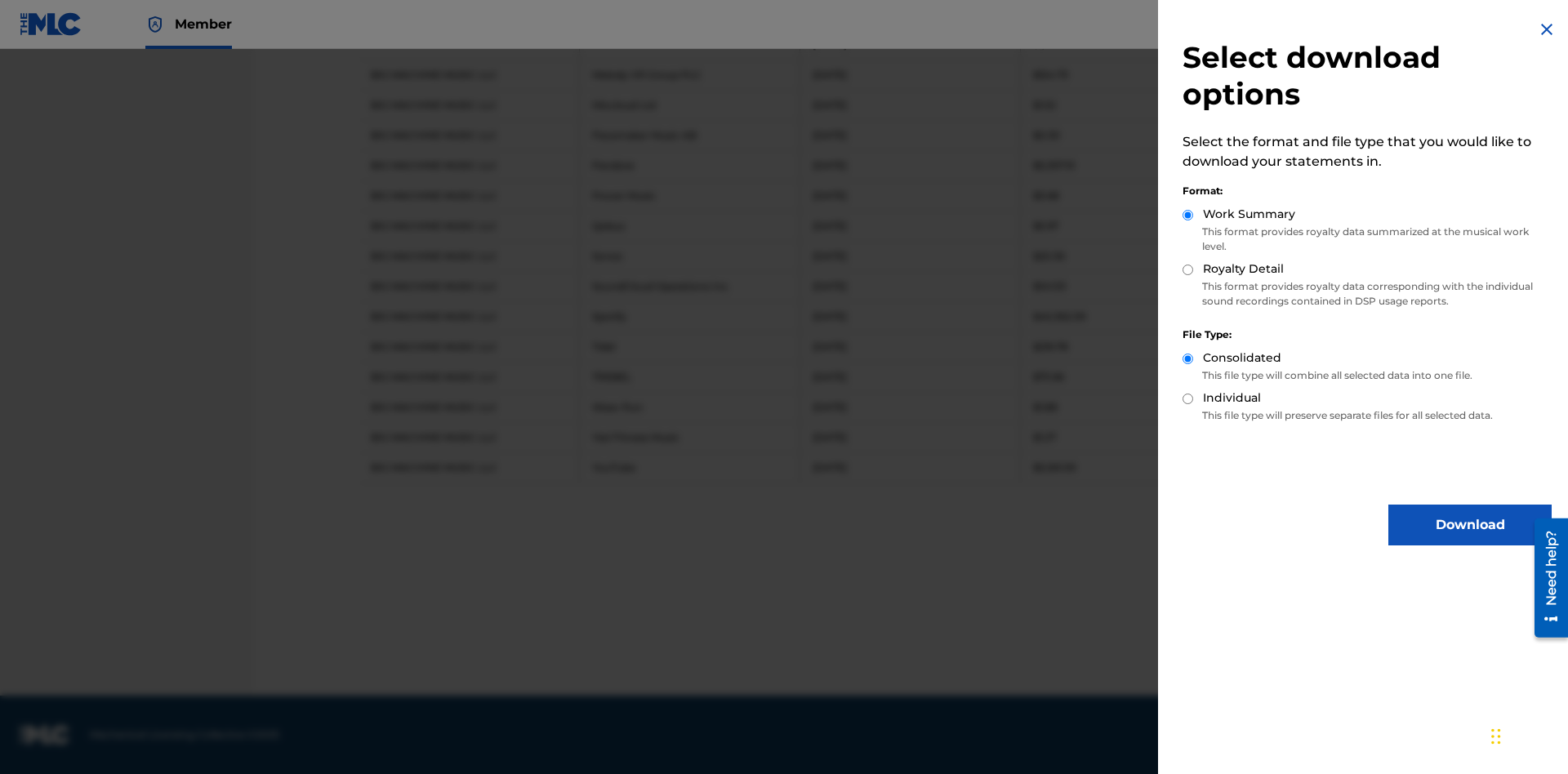
click at [1188, 269] on input "Royalty Detail" at bounding box center [1187, 270] width 10 height 10
radio input "true"
click at [1188, 398] on input "Individual" at bounding box center [1187, 399] width 10 height 10
radio input "true"
click at [1470, 525] on button "Download" at bounding box center [1469, 525] width 163 height 41
